Goal: Information Seeking & Learning: Learn about a topic

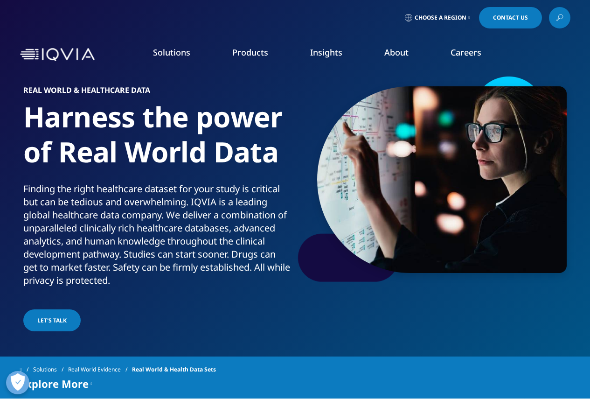
click at [189, 232] on link "Executive Team" at bounding box center [230, 232] width 144 height 10
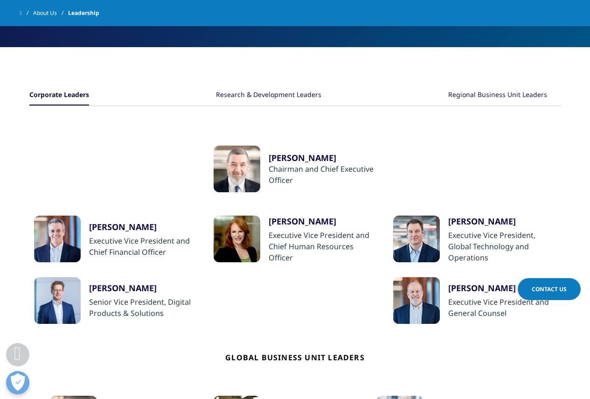
scroll to position [140, 0]
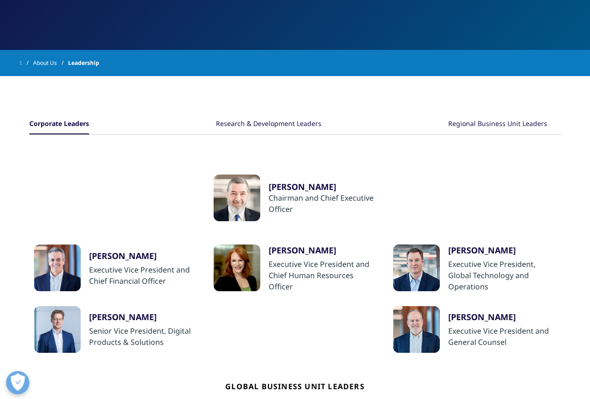
click at [483, 122] on div "Regional Business Unit Leaders" at bounding box center [497, 124] width 99 height 20
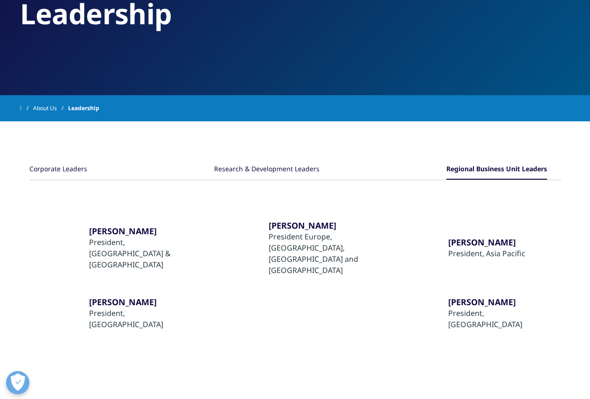
scroll to position [93, 0]
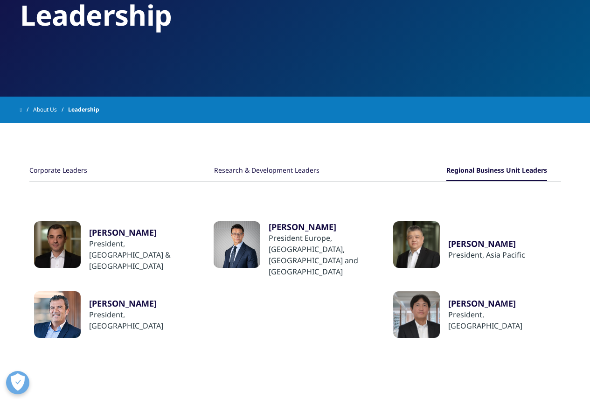
click at [48, 112] on link "About Us" at bounding box center [50, 109] width 35 height 17
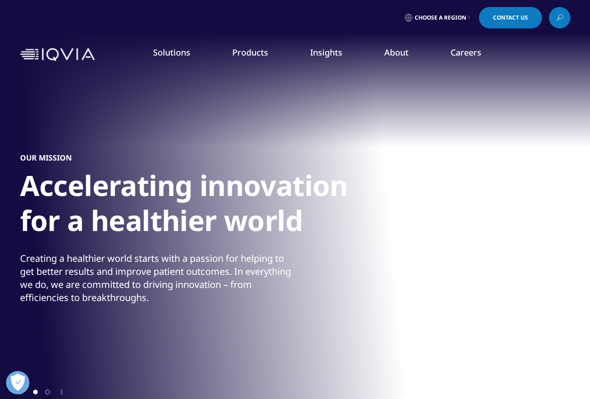
click at [173, 124] on link "Our Story" at bounding box center [230, 125] width 144 height 10
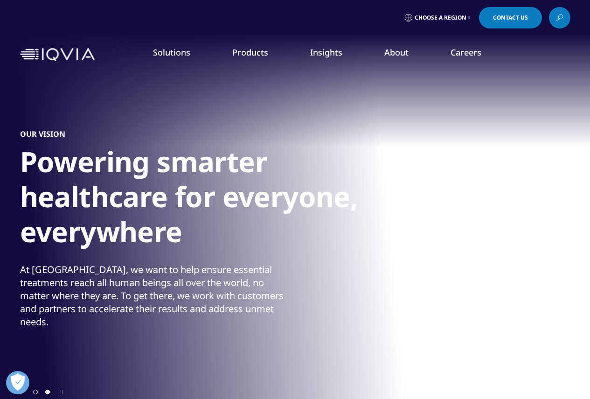
click at [471, 248] on link "LEARN MORE" at bounding box center [518, 247] width 121 height 8
